Goal: Task Accomplishment & Management: Manage account settings

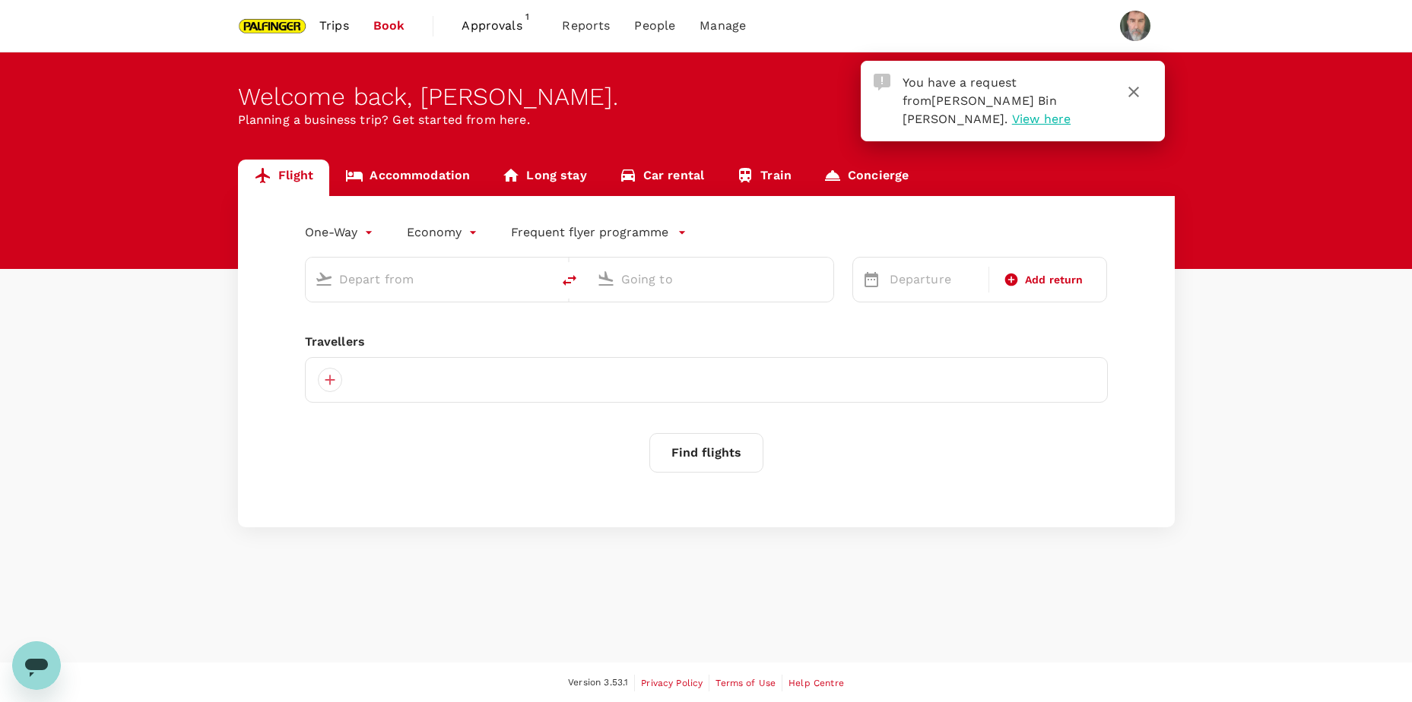
type input "roundtrip"
type input "Singapore Changi (SIN)"
type input "Soekarno-Hatta Intl (CGK)"
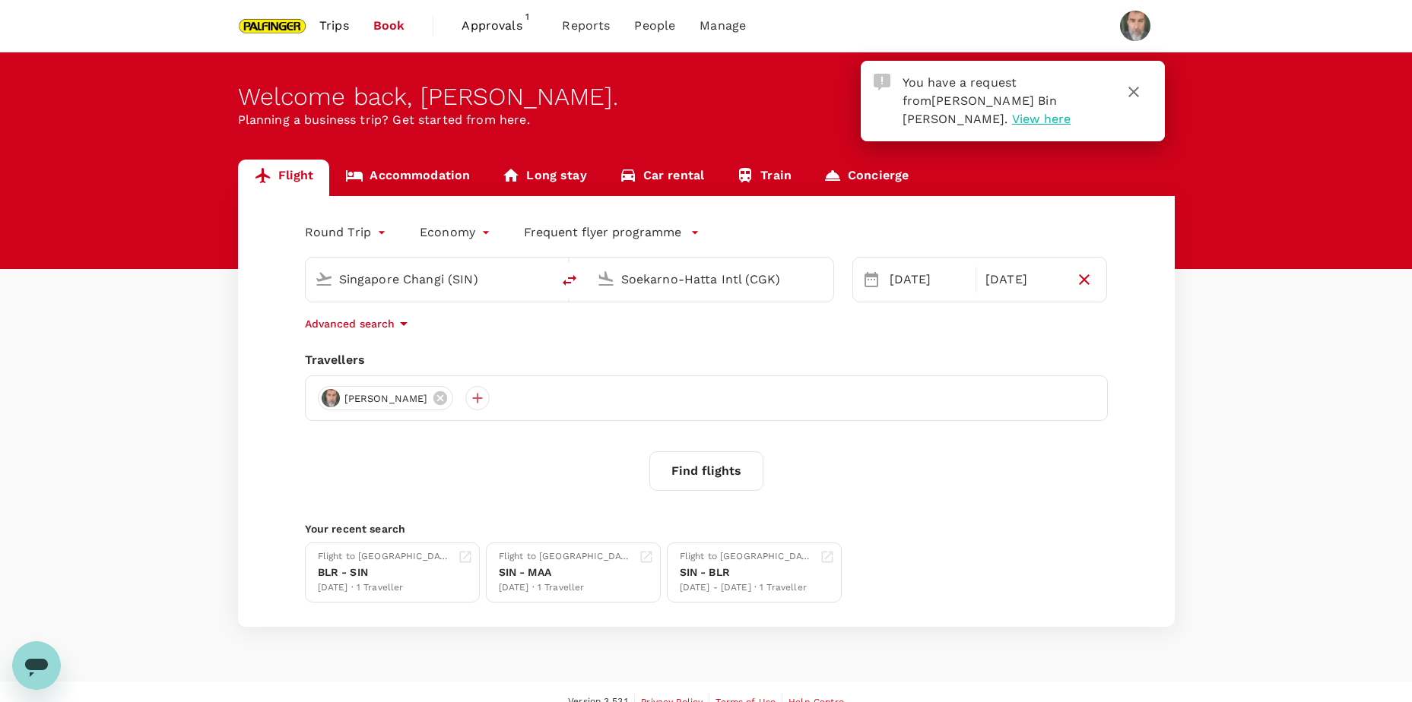
click at [1012, 119] on span "View here" at bounding box center [1041, 119] width 59 height 14
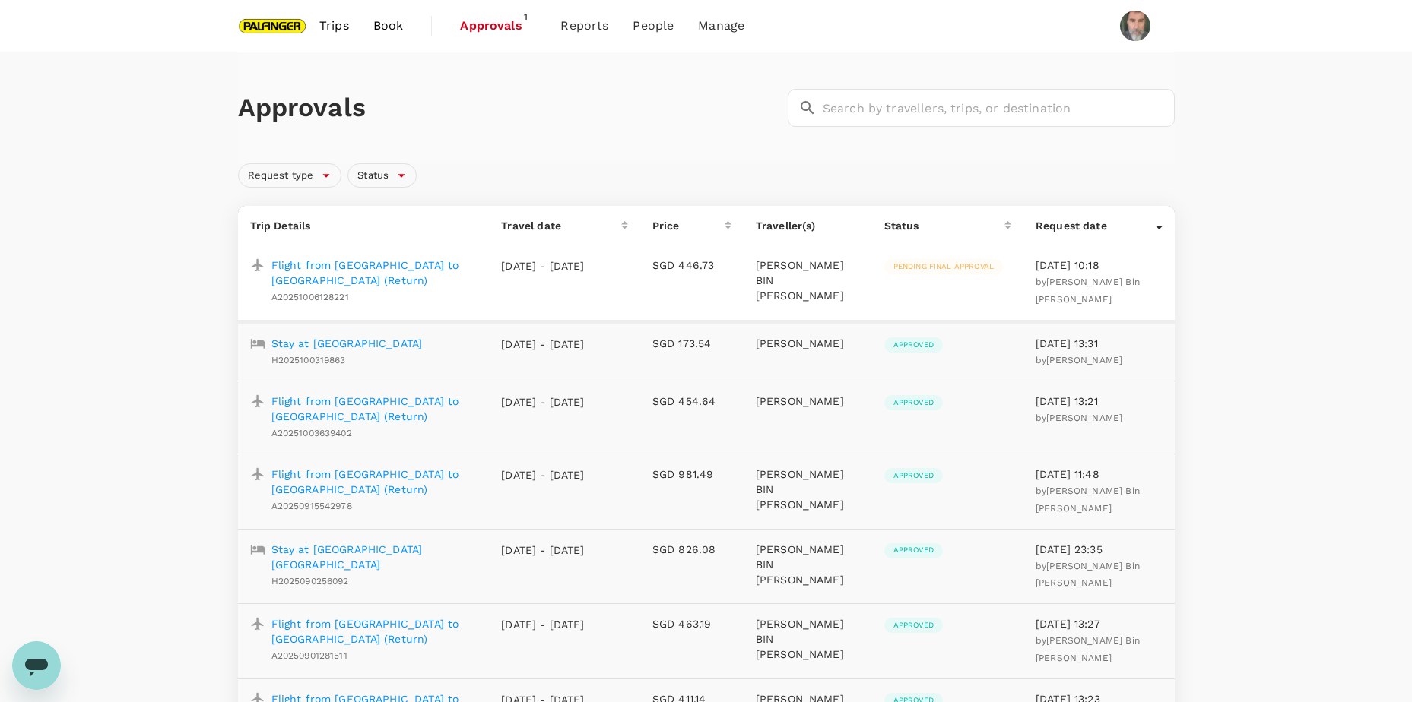
click at [360, 265] on p "Flight from [GEOGRAPHIC_DATA] to [GEOGRAPHIC_DATA] (Return)" at bounding box center [374, 273] width 206 height 30
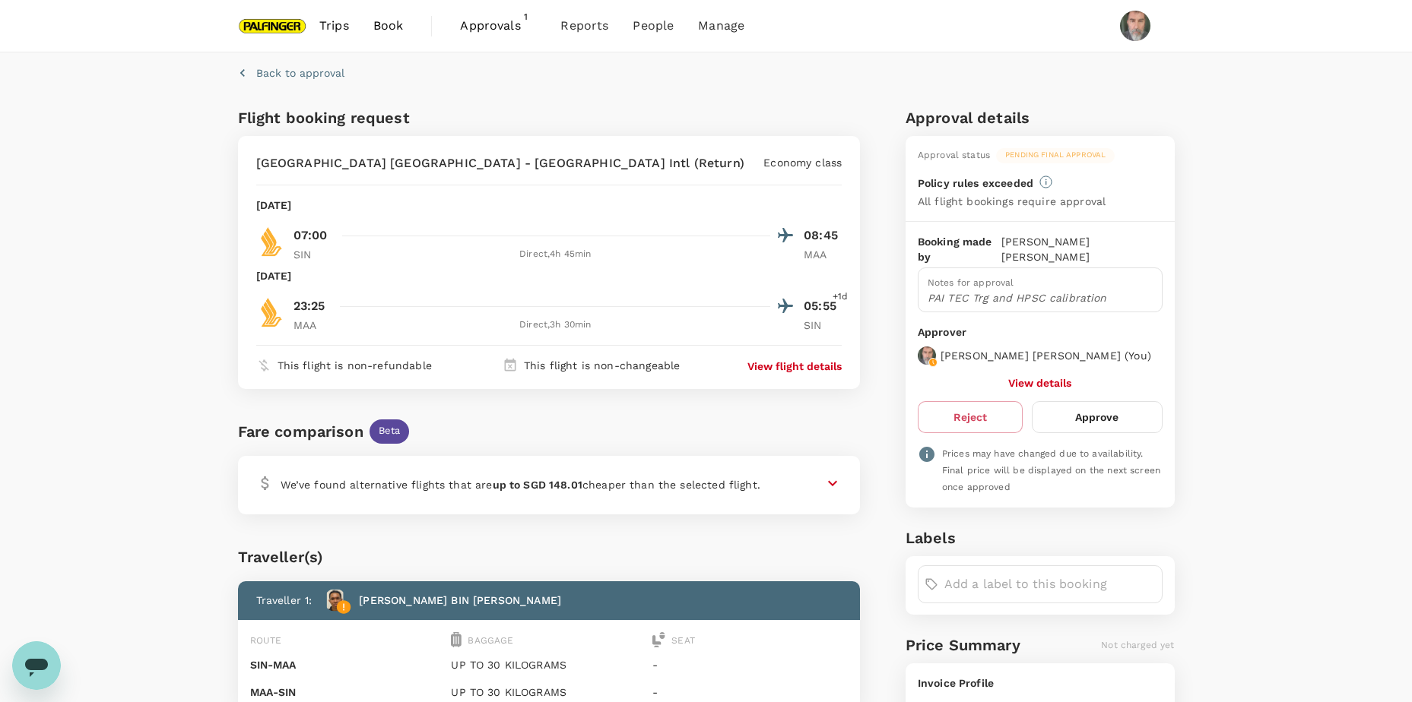
click at [1118, 412] on button "Approve" at bounding box center [1097, 417] width 130 height 32
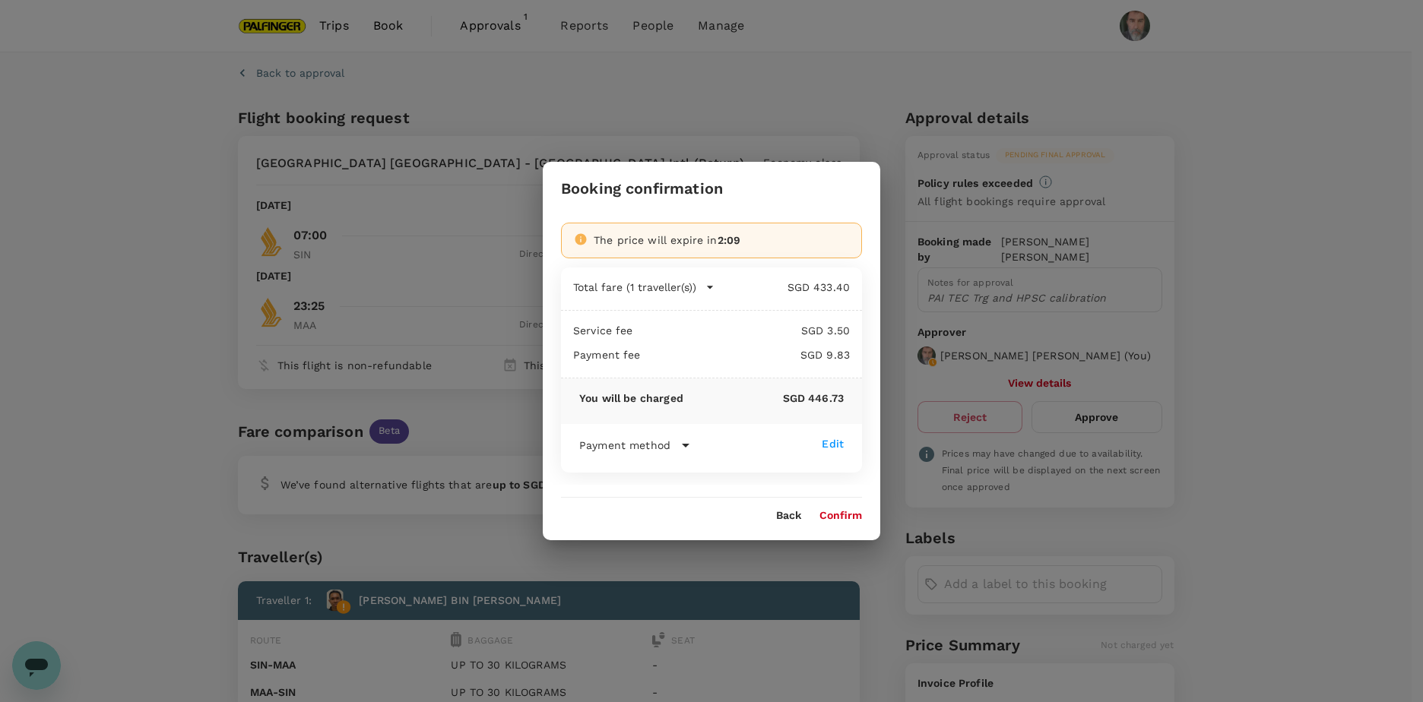
click at [843, 515] on button "Confirm" at bounding box center [841, 516] width 43 height 12
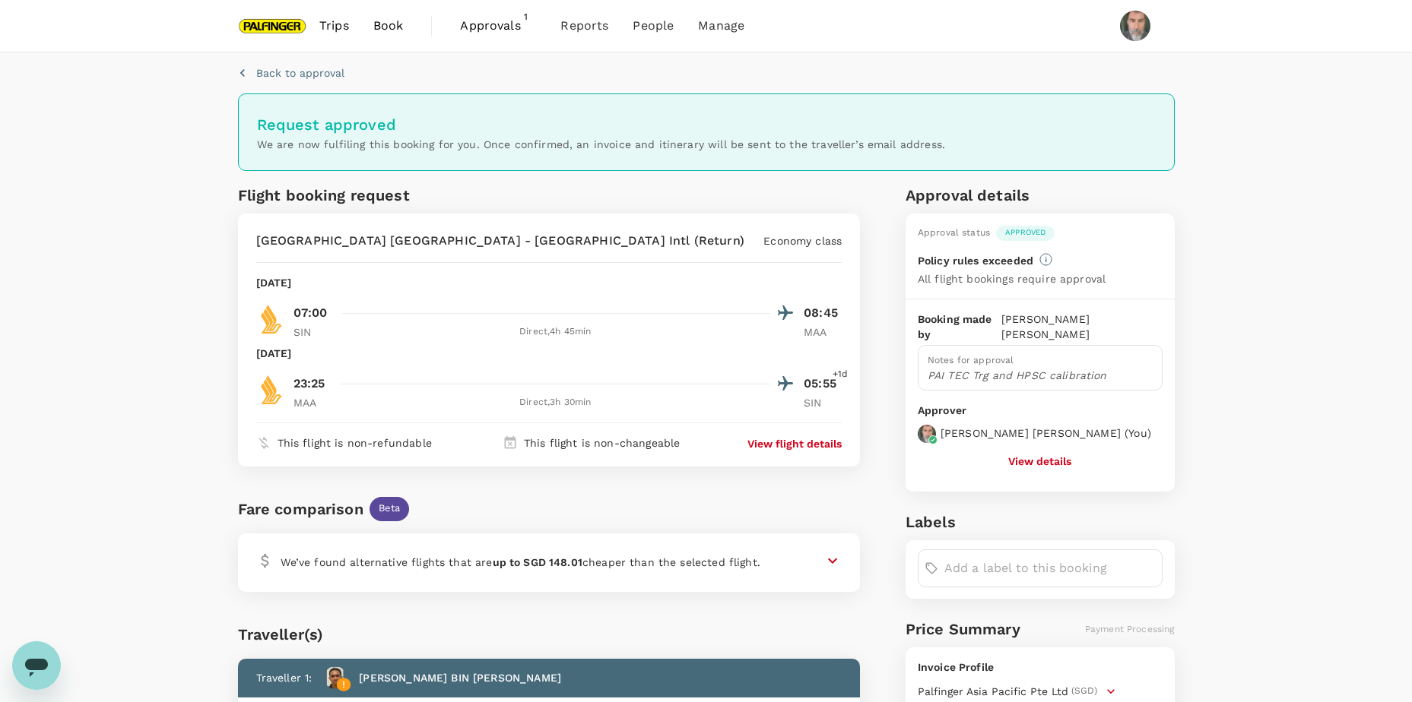
click at [1266, 230] on div "Back to approval Request approved We are now fulfiling this booking for you. On…" at bounding box center [706, 512] width 1412 height 921
click at [1033, 221] on link "here" at bounding box center [1027, 223] width 24 height 12
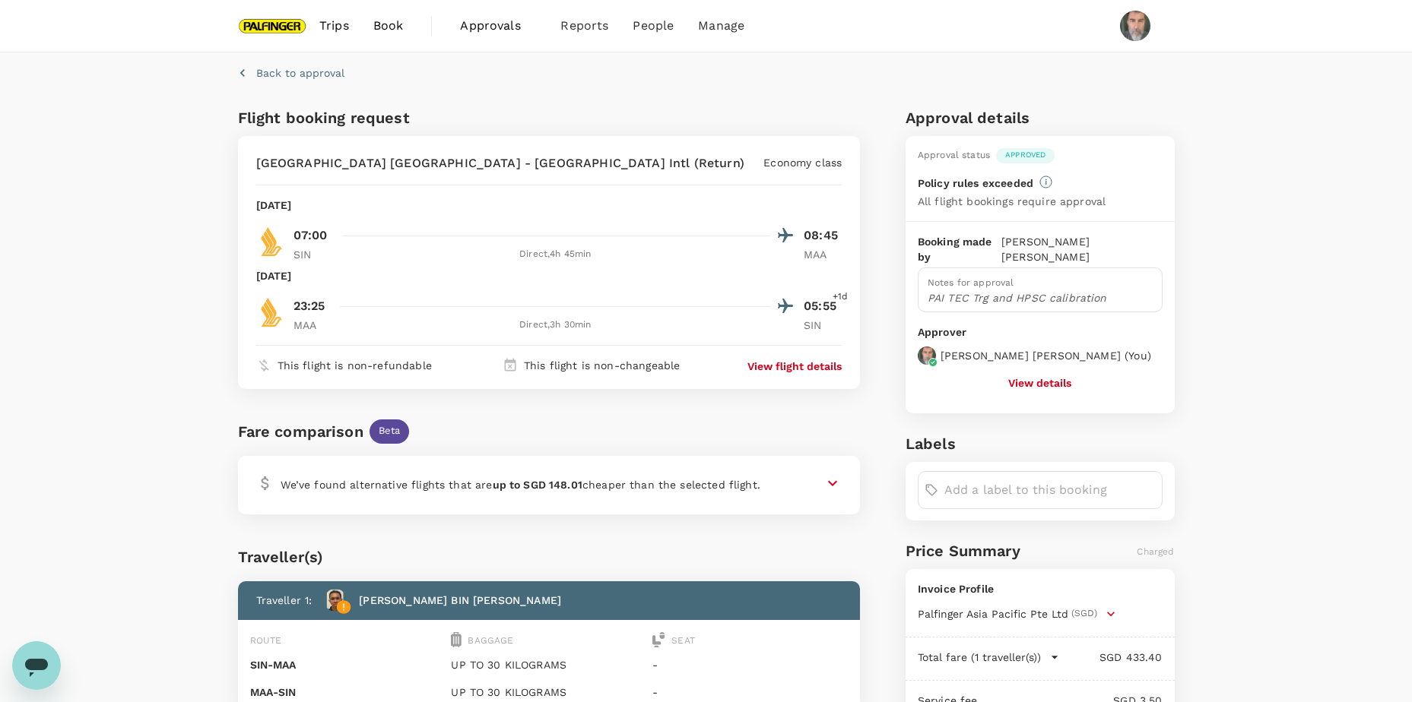
click at [491, 22] on span "Approvals" at bounding box center [498, 26] width 76 height 18
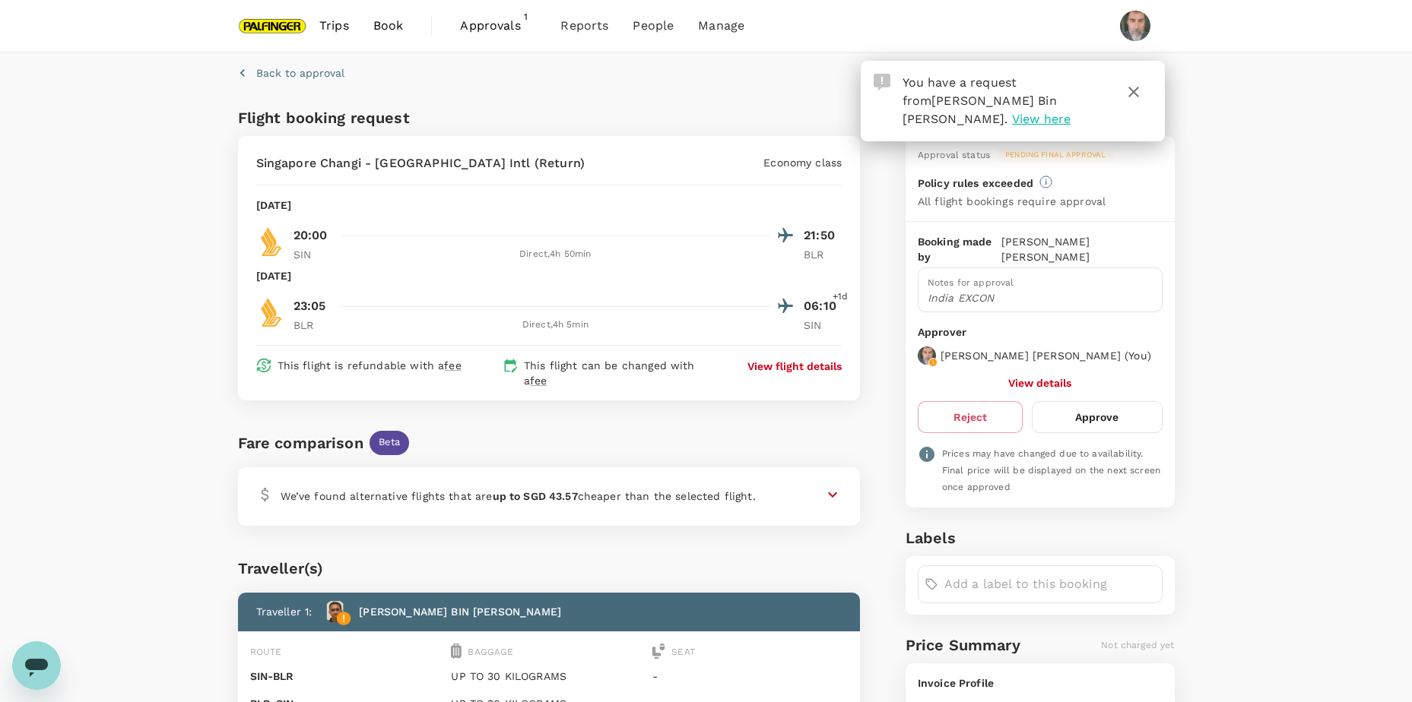
click at [1012, 121] on span "View here" at bounding box center [1041, 119] width 59 height 14
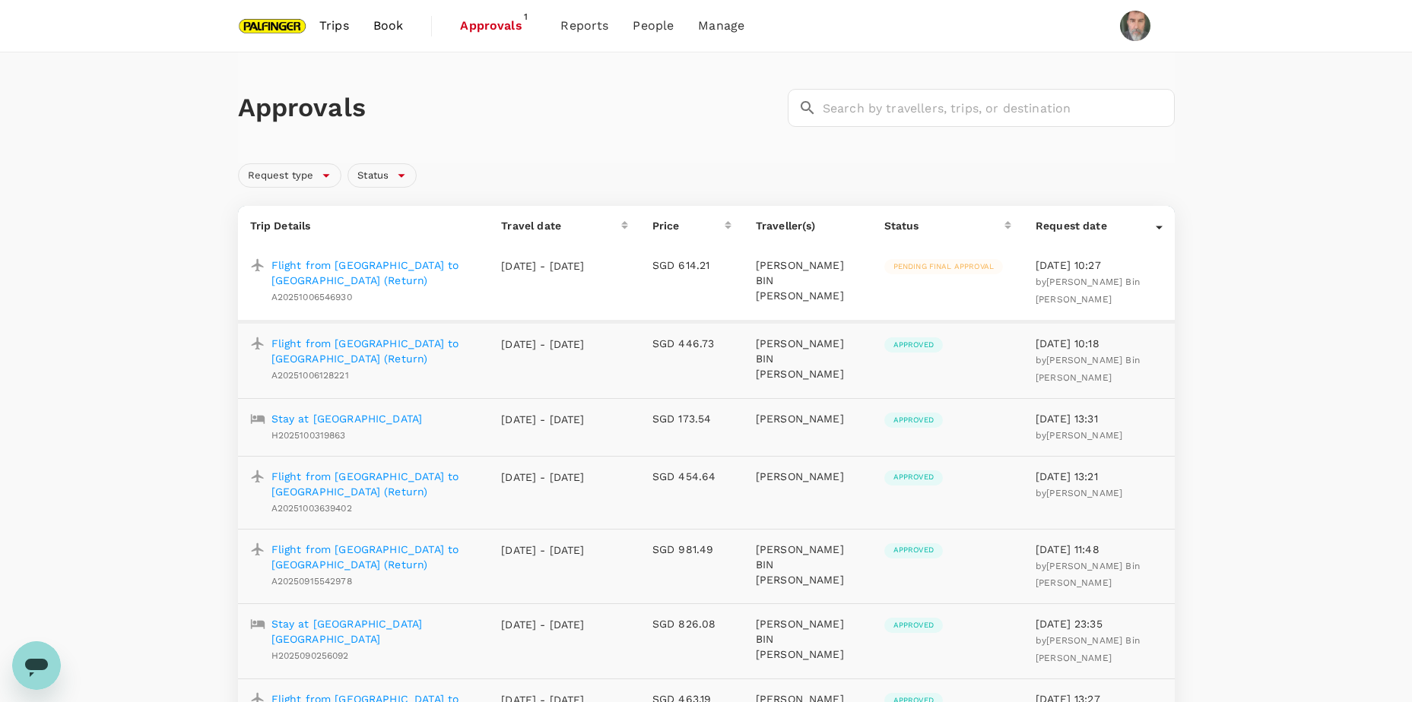
click at [341, 267] on p "Flight from Singapore to Bangalore (Return)" at bounding box center [374, 273] width 206 height 30
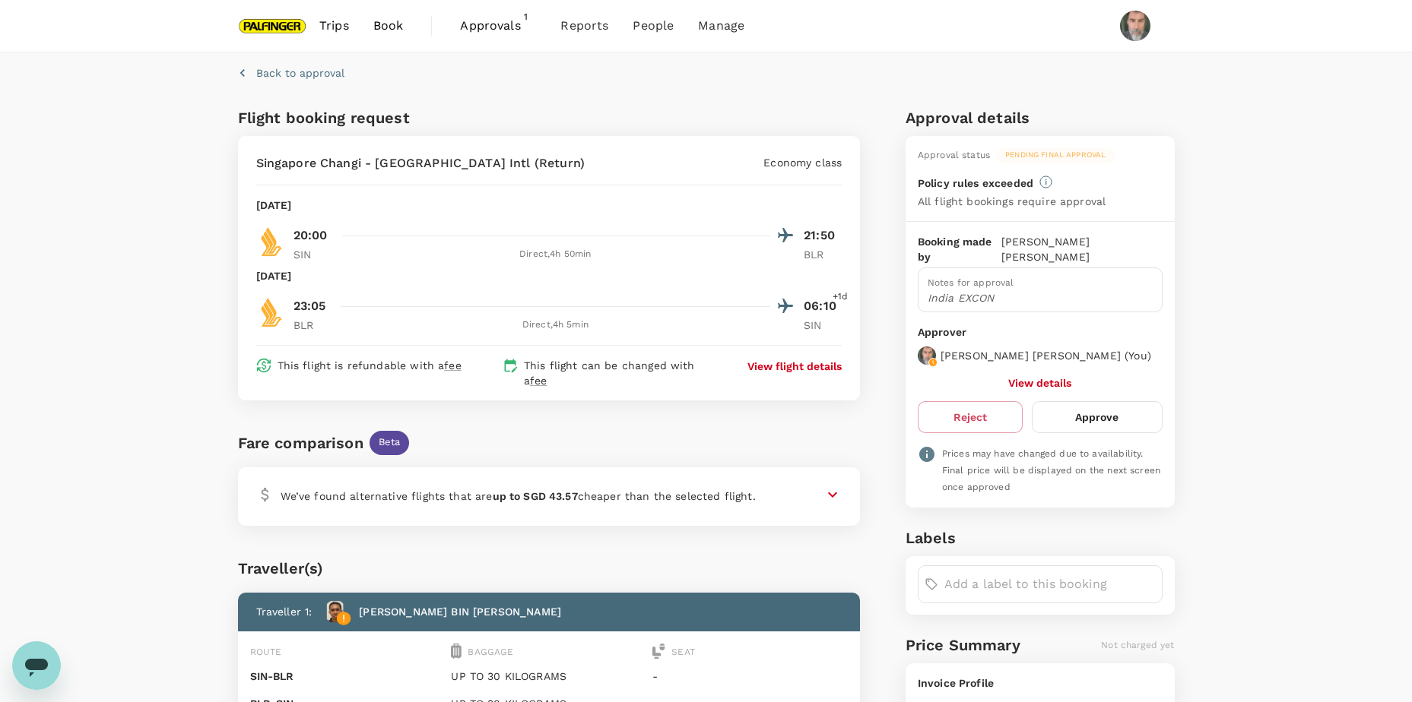
click at [1086, 420] on button "Approve" at bounding box center [1097, 417] width 130 height 32
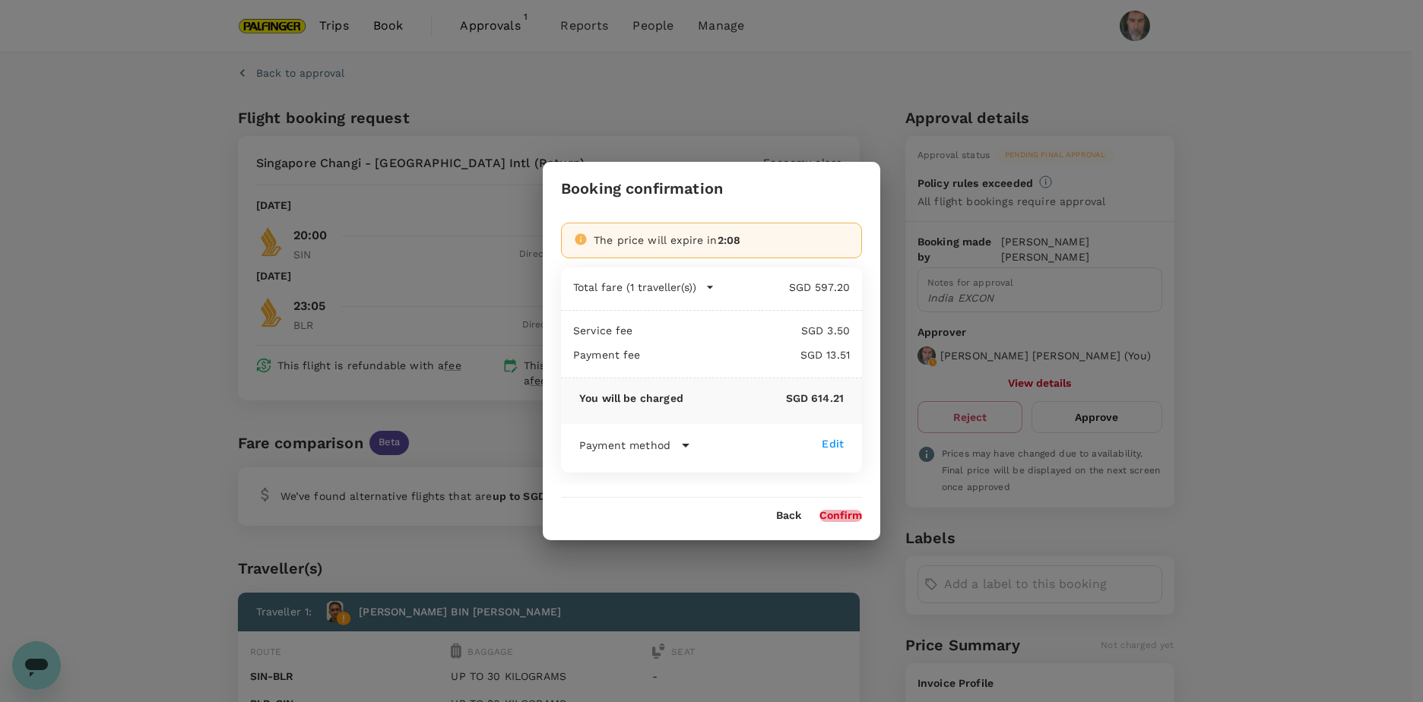
click at [840, 513] on button "Confirm" at bounding box center [841, 516] width 43 height 12
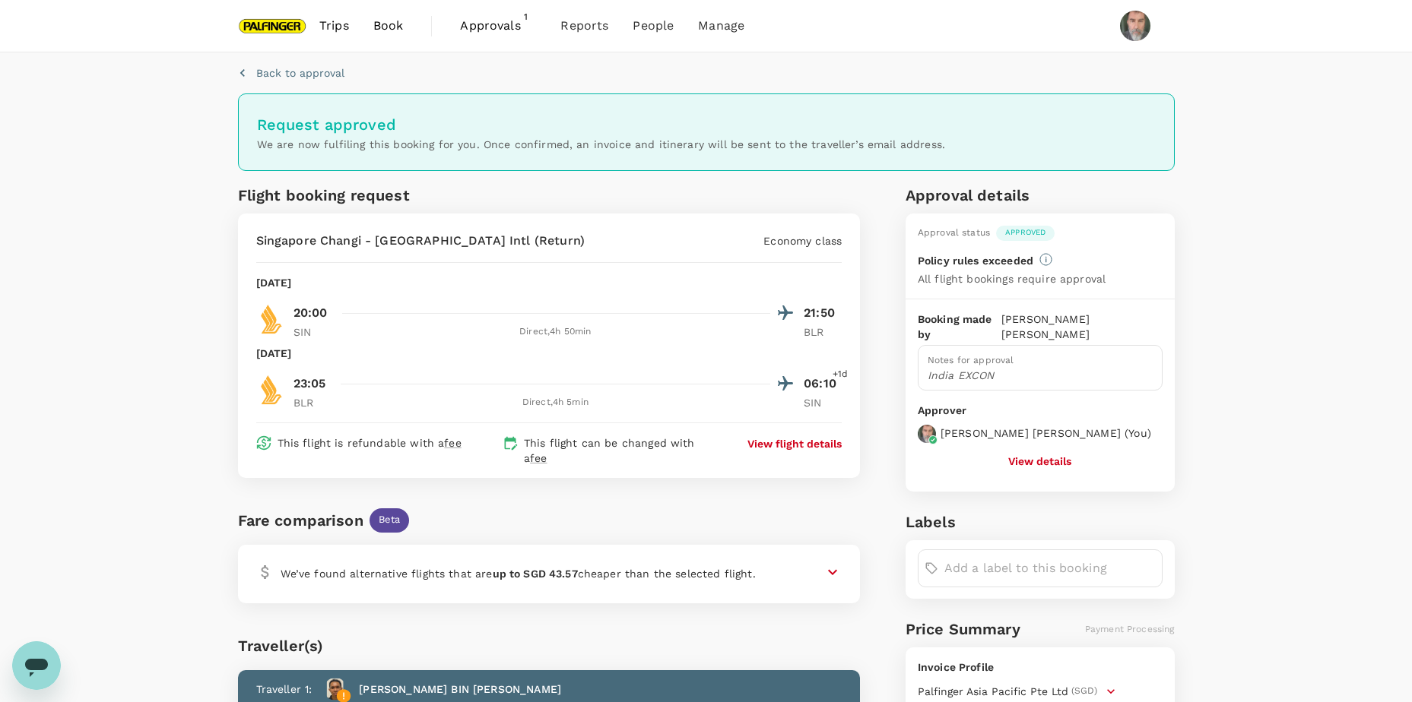
click at [477, 27] on span "Approvals" at bounding box center [498, 26] width 76 height 18
